Goal: Use online tool/utility: Utilize a website feature to perform a specific function

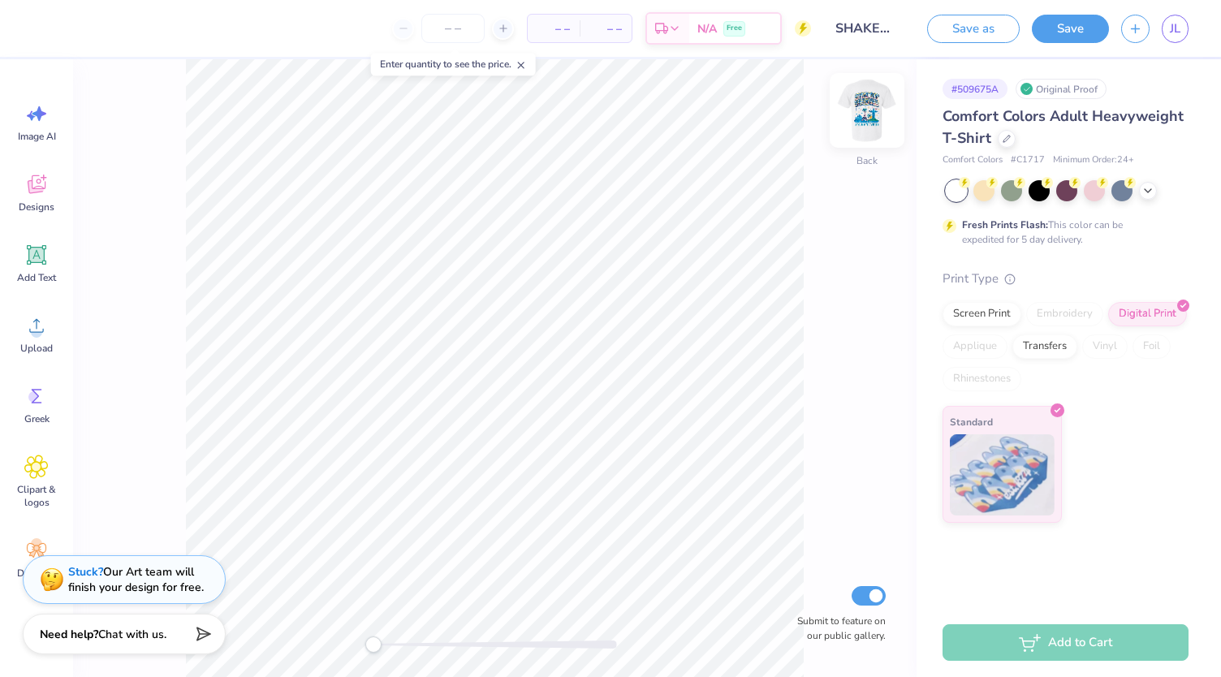
click at [869, 103] on img at bounding box center [866, 110] width 65 height 65
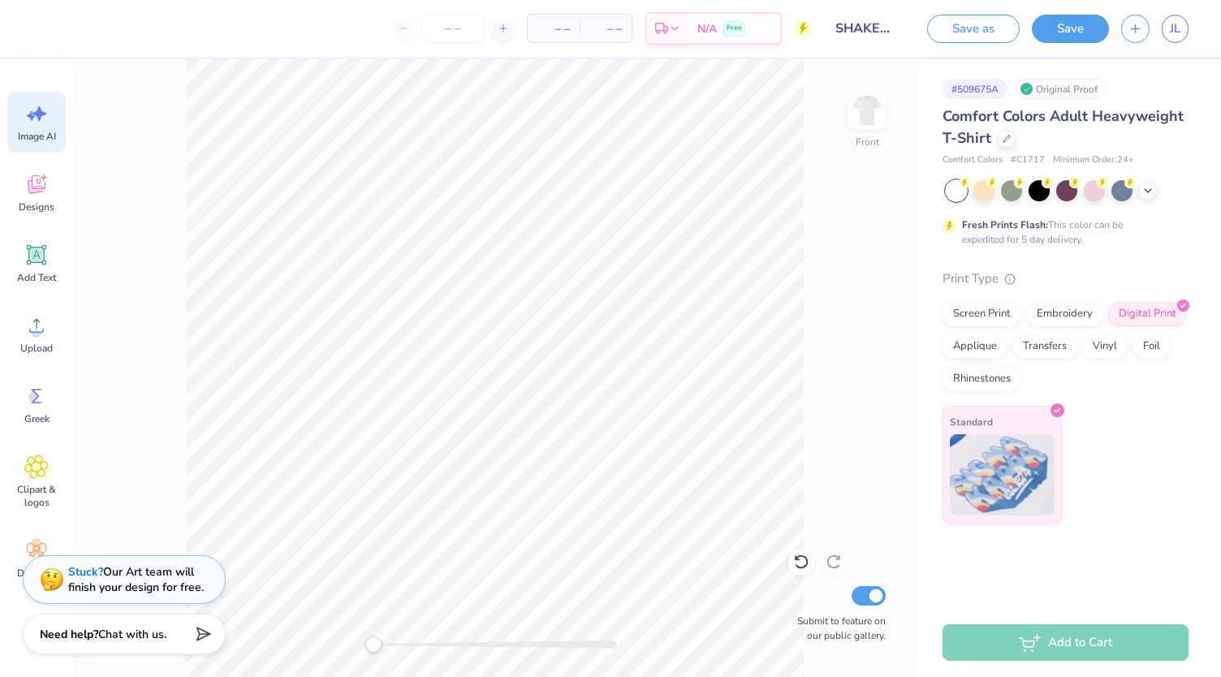
click at [34, 136] on span "Image AI" at bounding box center [37, 136] width 38 height 13
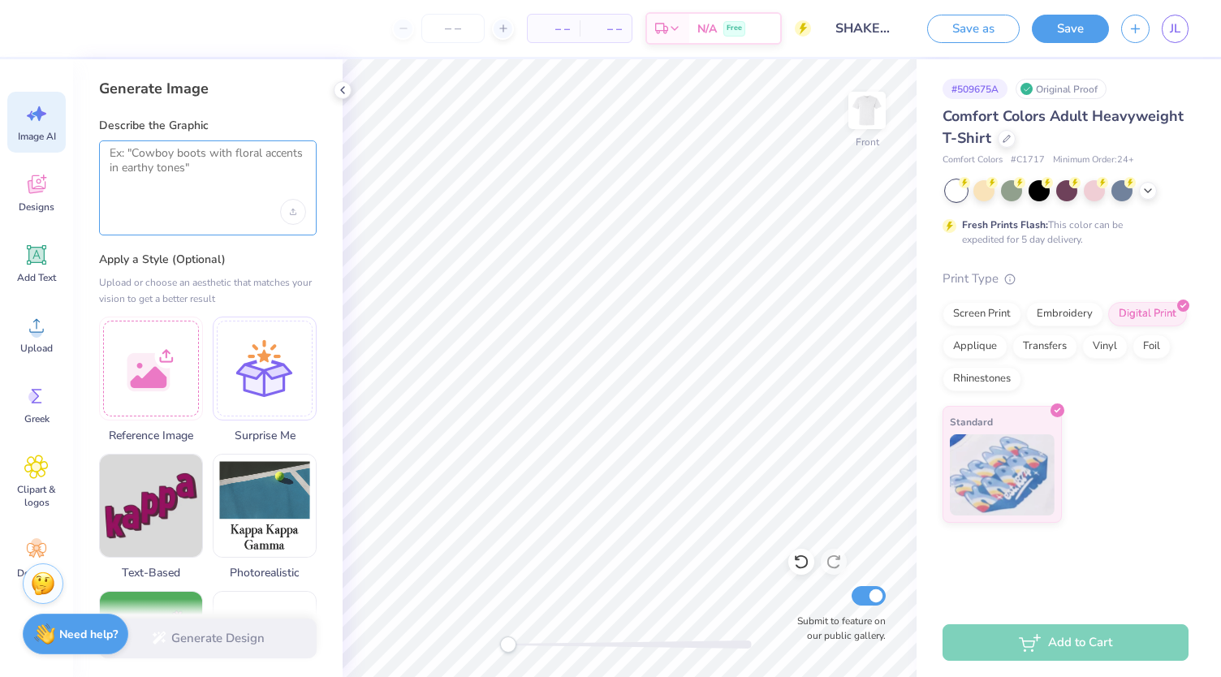
click at [180, 175] on textarea at bounding box center [208, 166] width 196 height 41
type textarea "S"
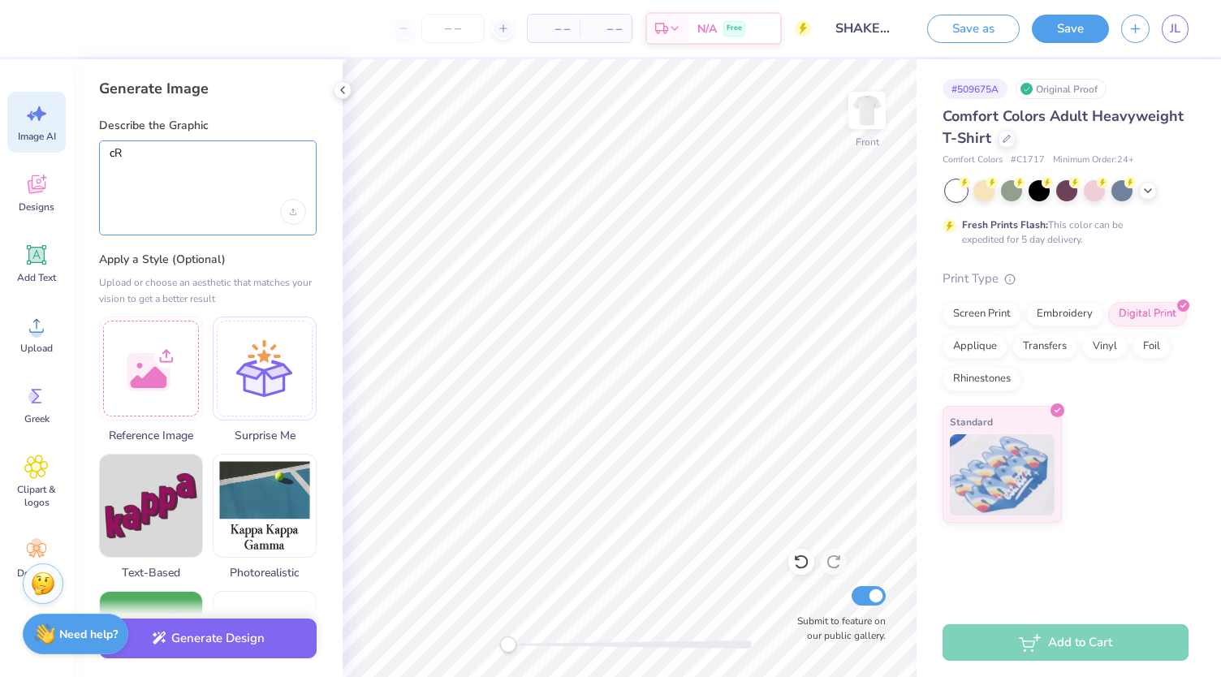
type textarea "c"
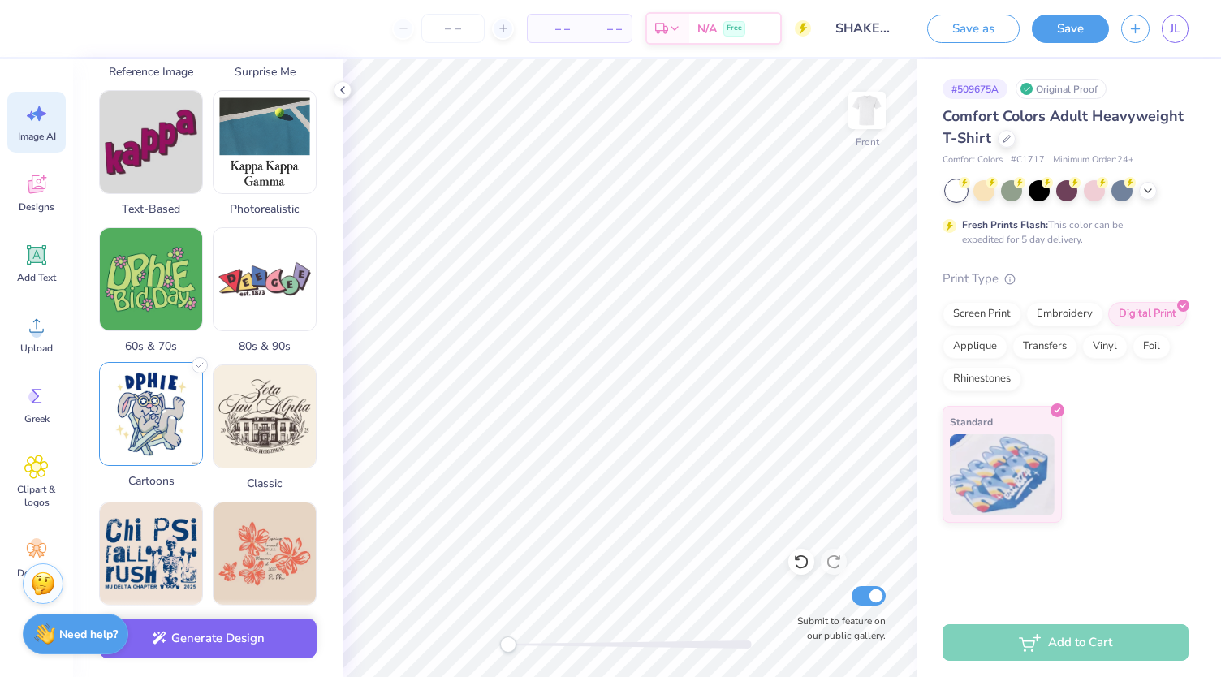
scroll to position [719, 0]
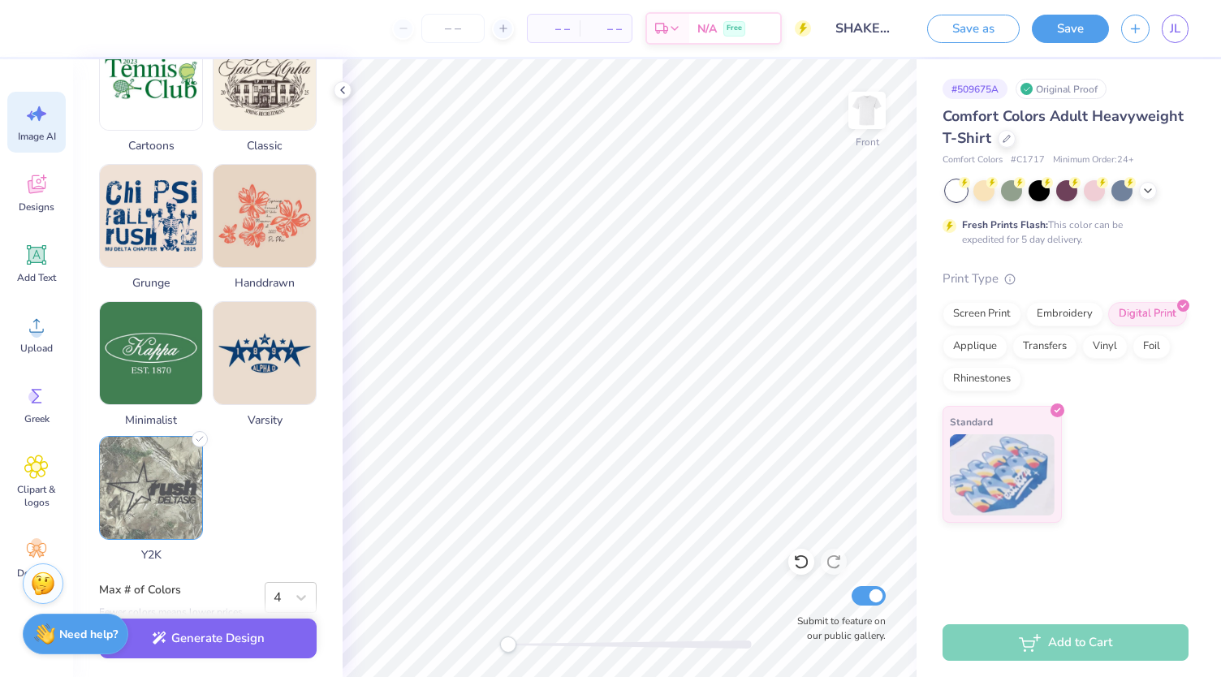
type textarea "Create the back of a tshirt for my sororties dance competition called "Sig Delt…"
click at [166, 495] on img at bounding box center [151, 488] width 102 height 102
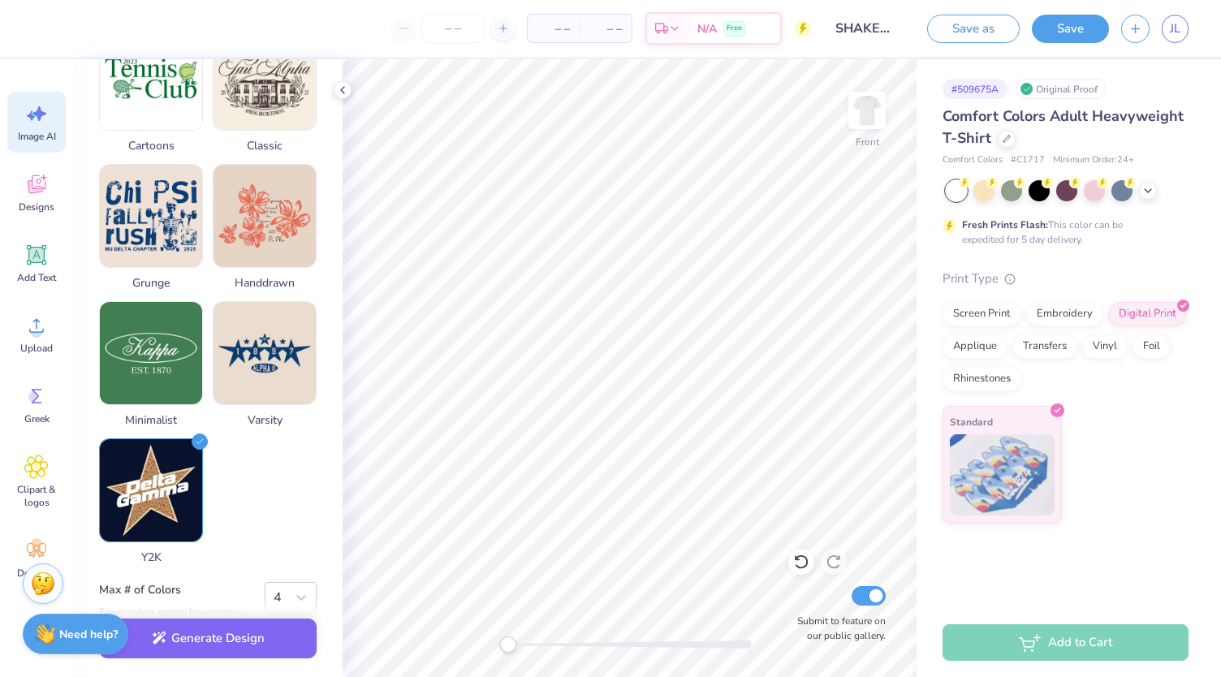
click at [289, 600] on div "Generate Design" at bounding box center [208, 638] width 270 height 79
click at [297, 595] on icon at bounding box center [301, 598] width 10 height 6
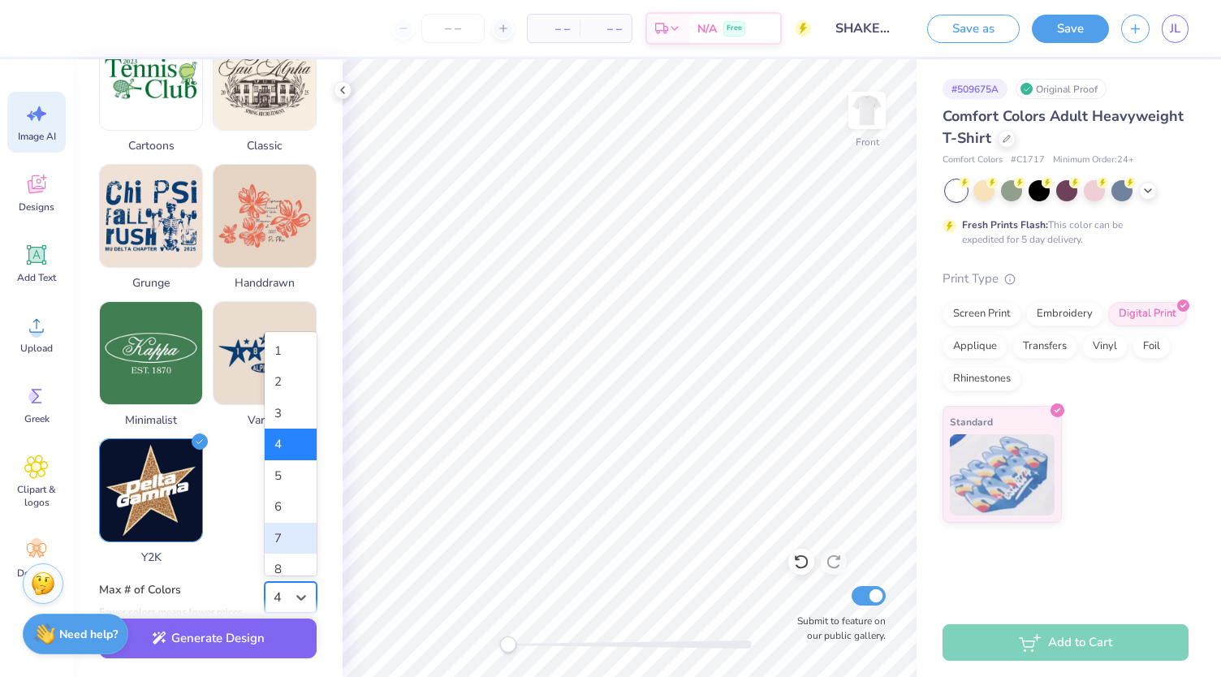
click at [278, 534] on div "7" at bounding box center [291, 539] width 52 height 32
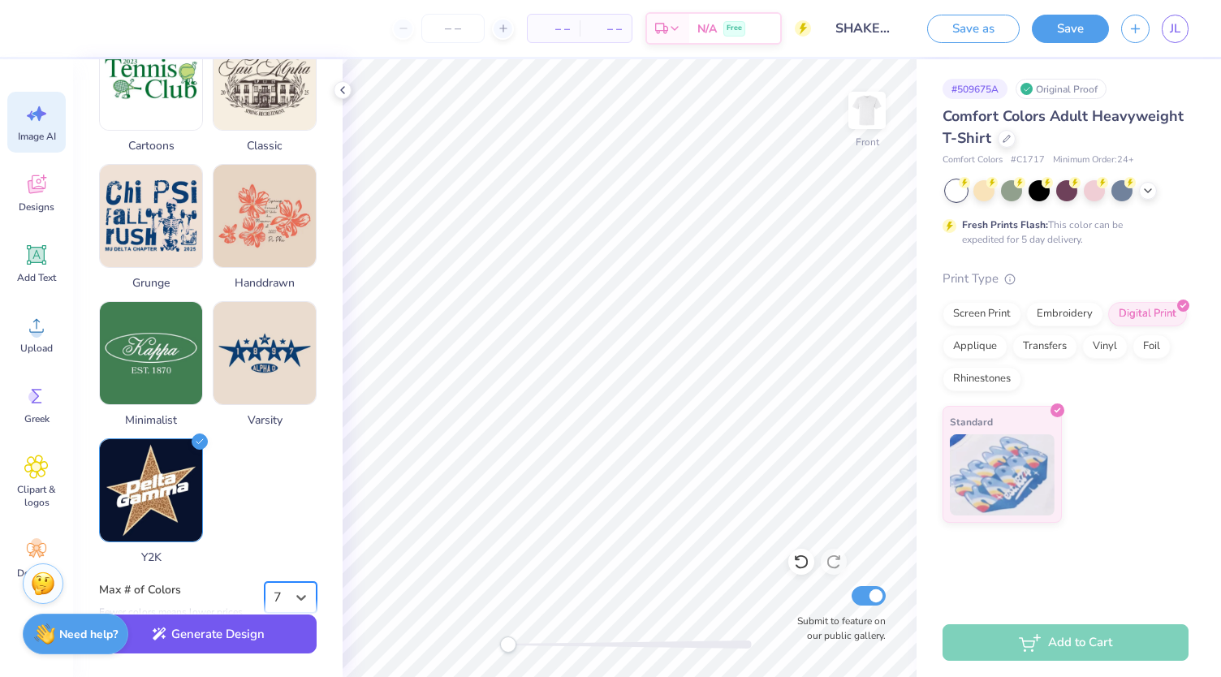
click at [267, 635] on button "Generate Design" at bounding box center [208, 635] width 218 height 40
